Goal: Navigation & Orientation: Find specific page/section

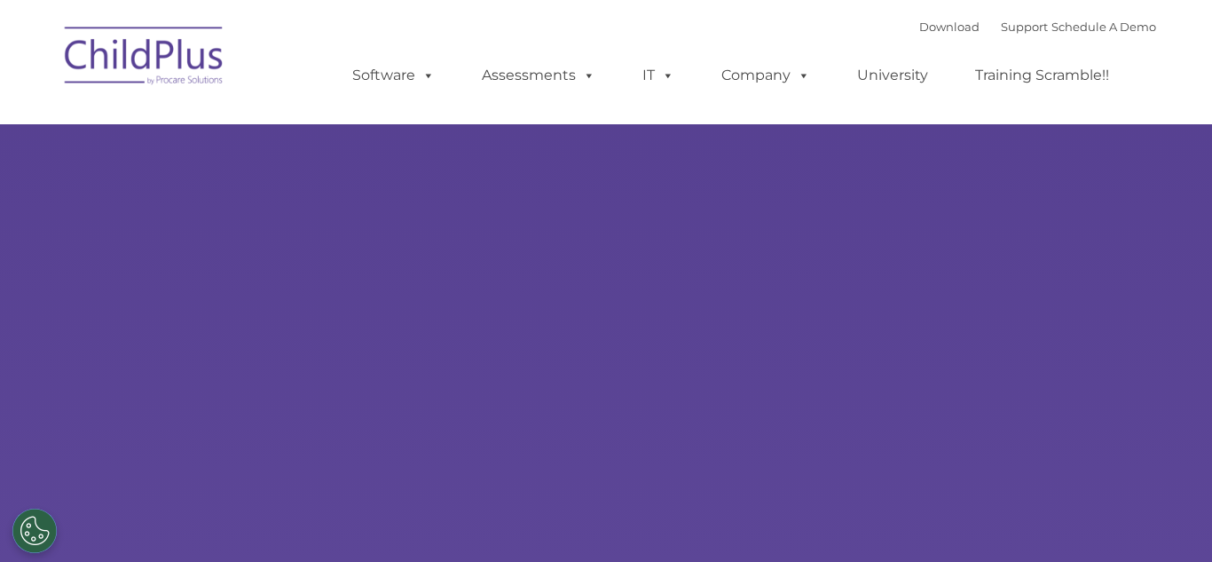
type input ""
select select "MEDIUM"
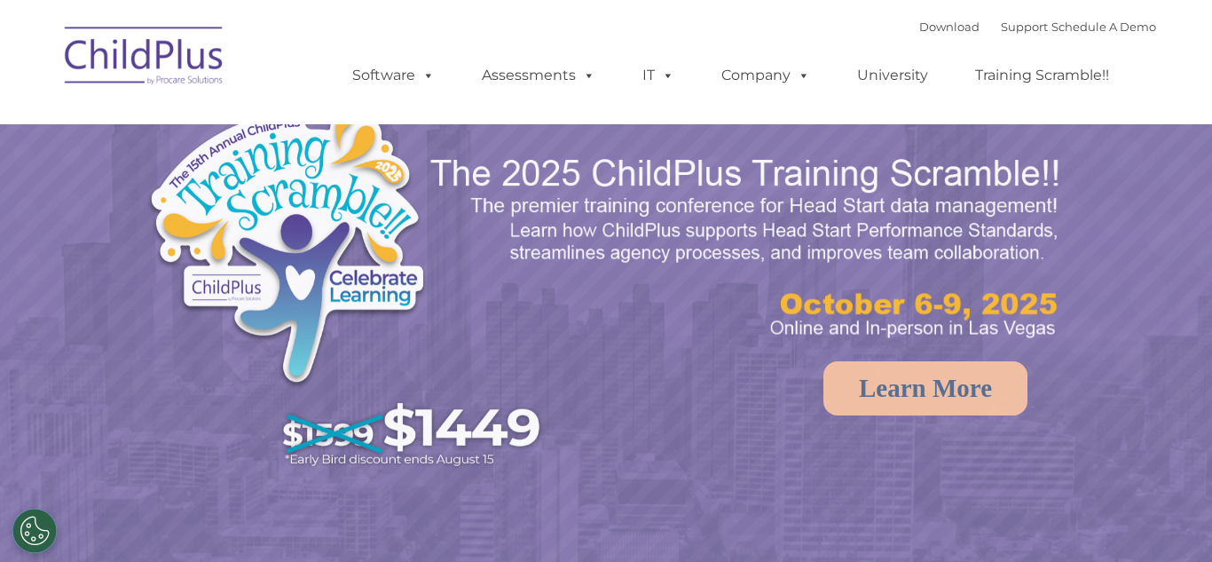
select select "MEDIUM"
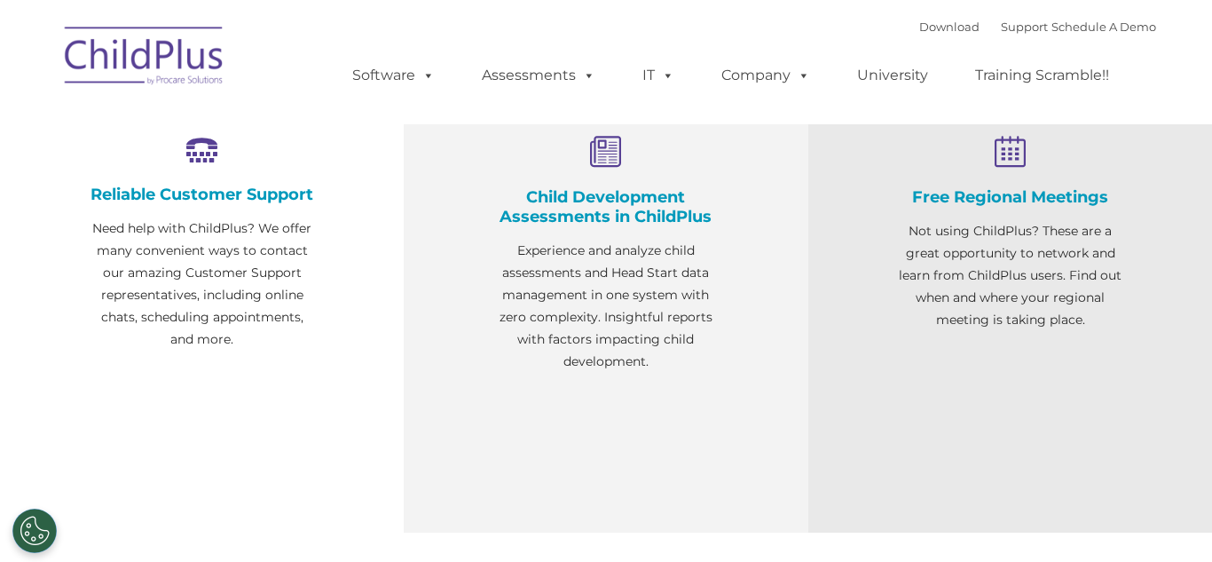
scroll to position [679, 0]
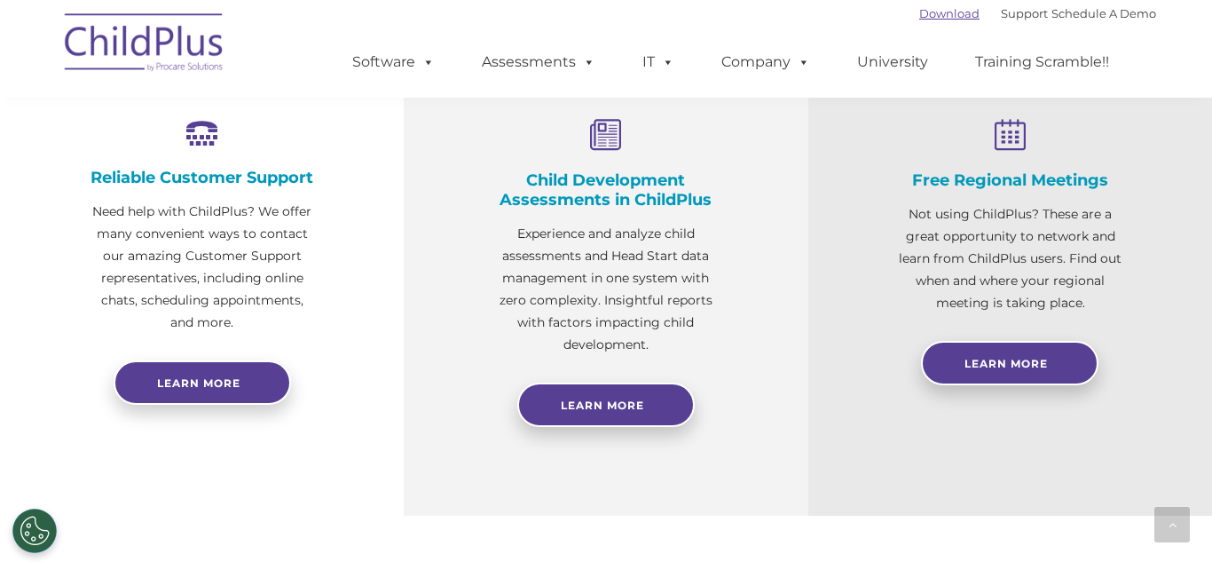
click at [946, 18] on link "Download" at bounding box center [949, 13] width 60 height 14
click at [122, 27] on img at bounding box center [144, 45] width 177 height 89
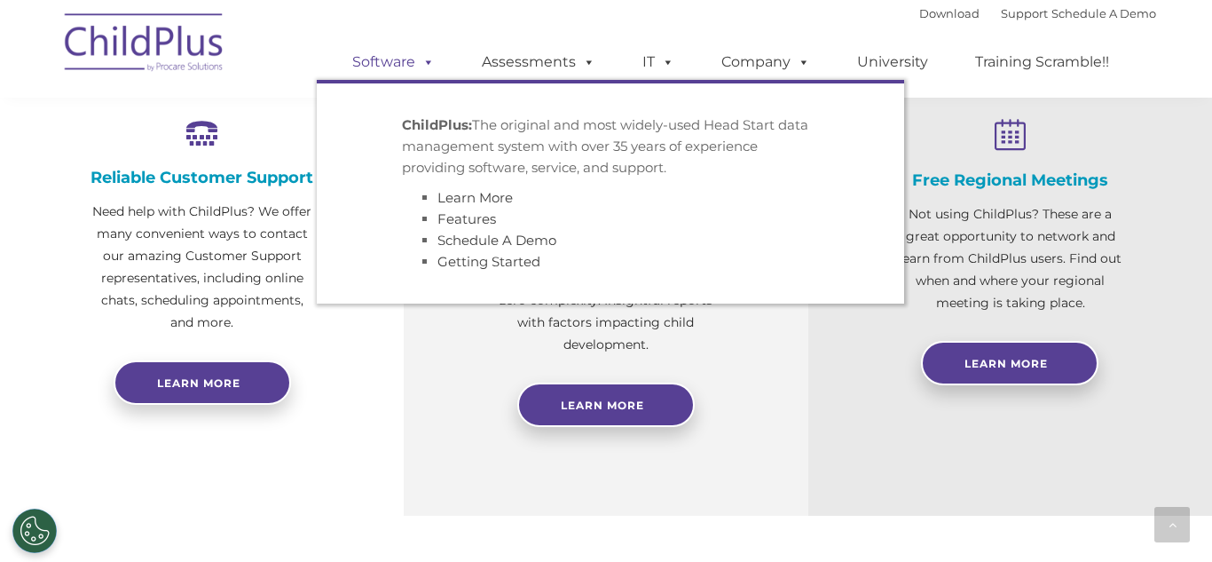
click at [365, 70] on link "Software" at bounding box center [393, 61] width 118 height 35
click at [403, 57] on link "Software" at bounding box center [393, 61] width 118 height 35
click at [430, 65] on span at bounding box center [425, 61] width 20 height 17
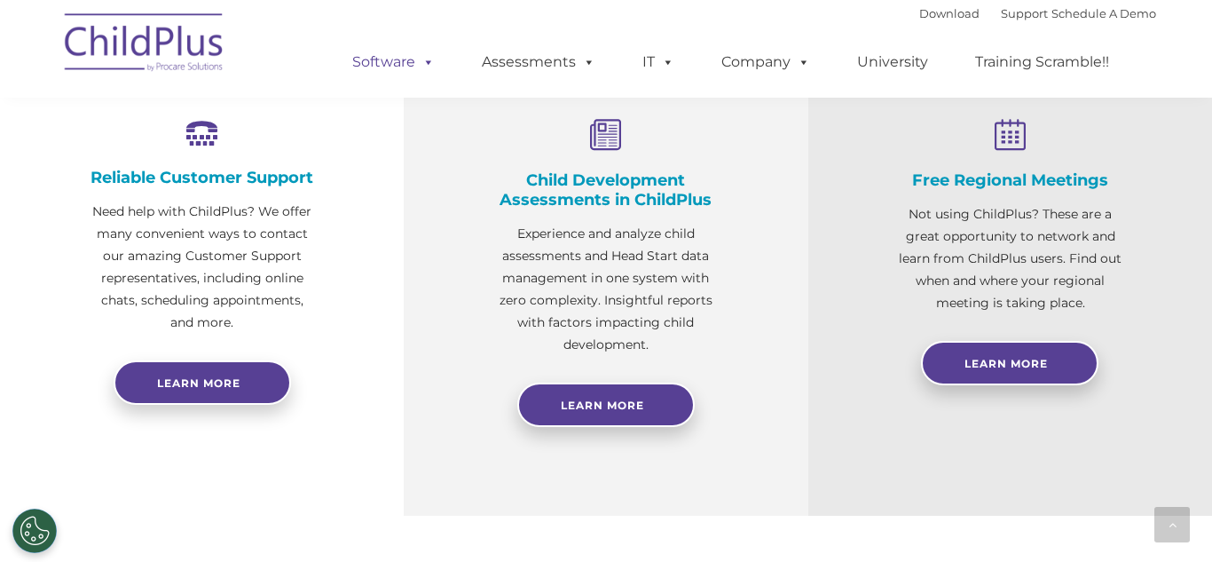
click at [397, 55] on link "Software" at bounding box center [393, 61] width 118 height 35
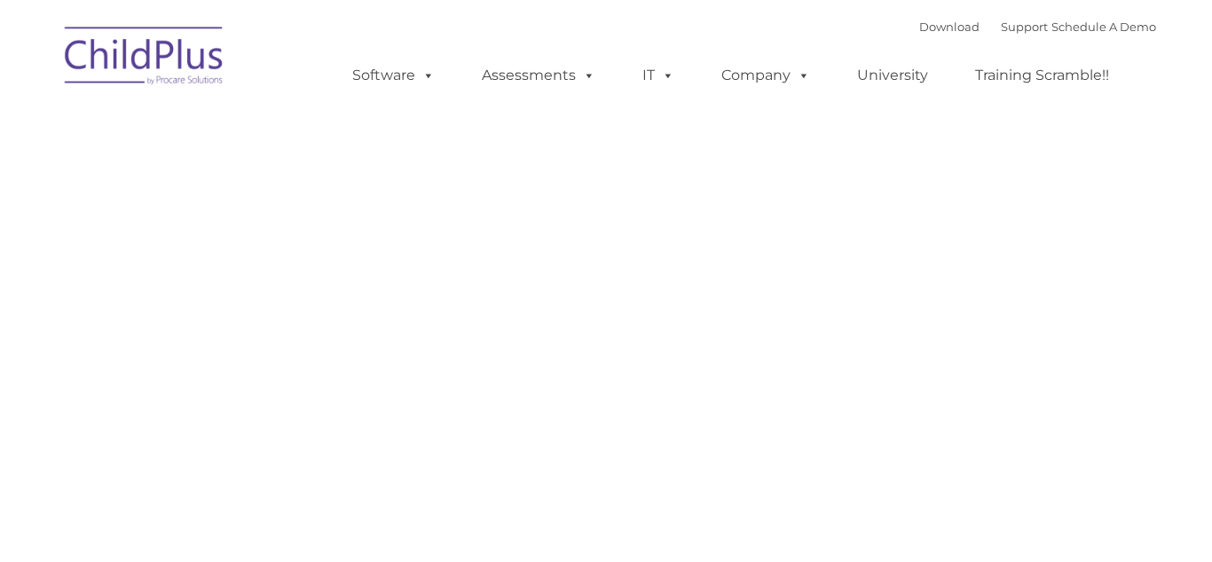
type input ""
